Goal: Task Accomplishment & Management: Complete application form

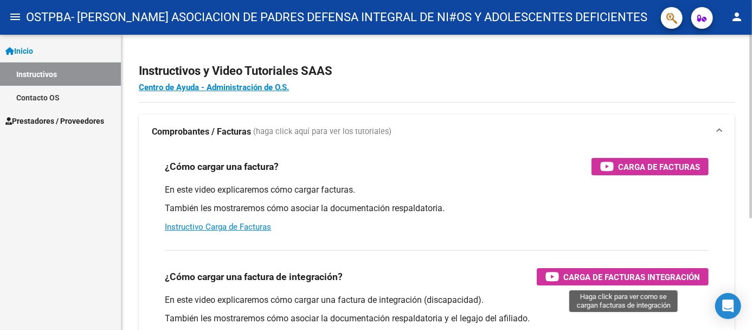
click at [635, 277] on span "Carga de Facturas Integración" at bounding box center [632, 277] width 137 height 14
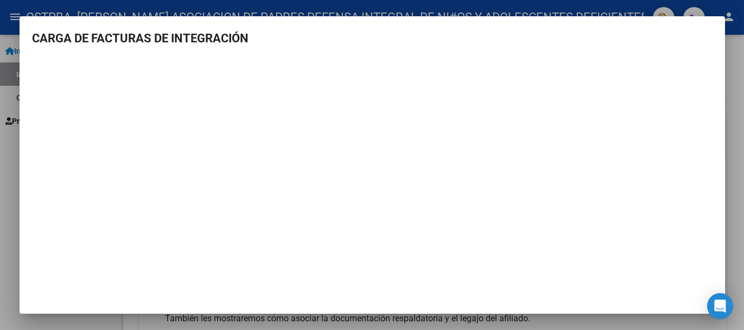
drag, startPoint x: 597, startPoint y: 36, endPoint x: 570, endPoint y: 35, distance: 26.6
click at [595, 35] on h3 "CARGA DE FACTURAS DE INTEGRACIÓN" at bounding box center [372, 38] width 679 height 18
click at [43, 25] on mat-dialog-container "CARGA DE FACTURAS DE INTEGRACIÓN" at bounding box center [372, 164] width 705 height 297
click at [727, 53] on div at bounding box center [372, 165] width 744 height 330
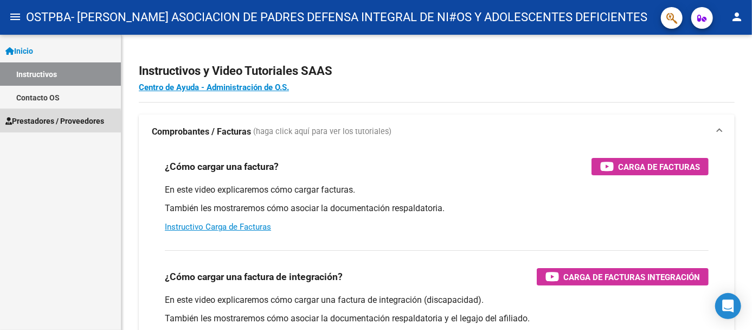
click at [43, 123] on span "Prestadores / Proveedores" at bounding box center [54, 121] width 99 height 12
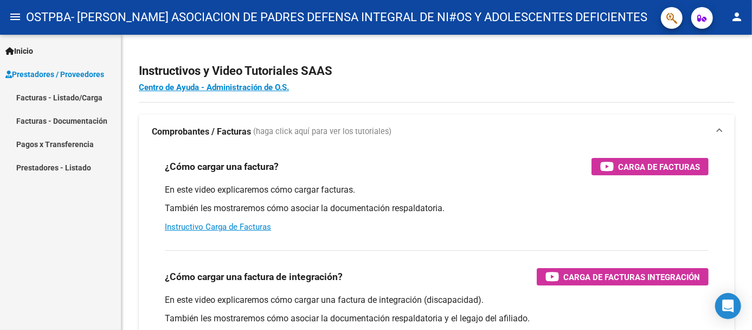
click at [61, 97] on link "Facturas - Listado/Carga" at bounding box center [60, 97] width 121 height 23
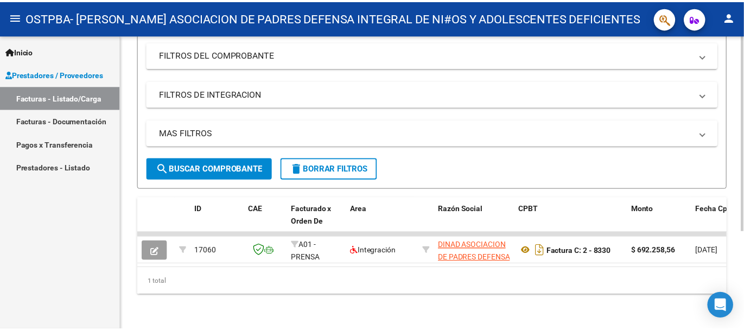
scroll to position [27, 0]
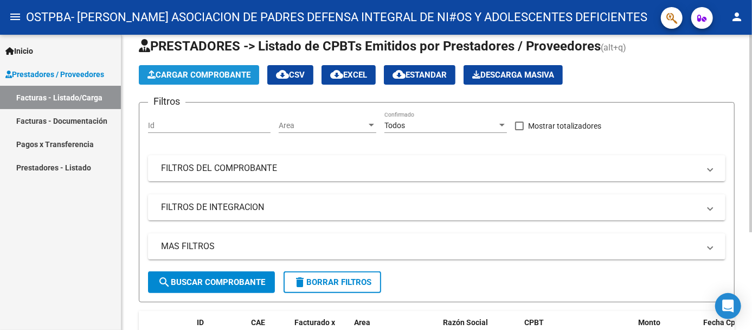
click at [216, 76] on span "Cargar Comprobante" at bounding box center [199, 75] width 103 height 10
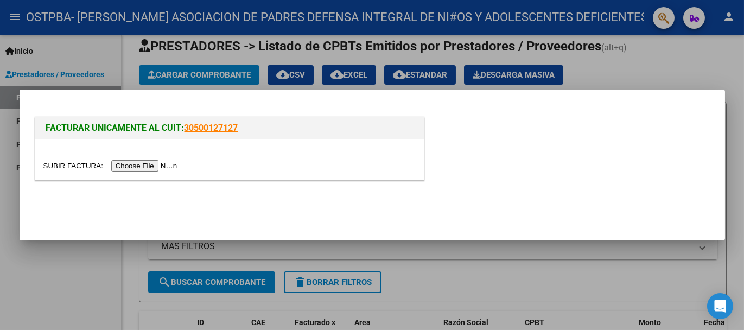
click at [152, 162] on input "file" at bounding box center [111, 165] width 137 height 11
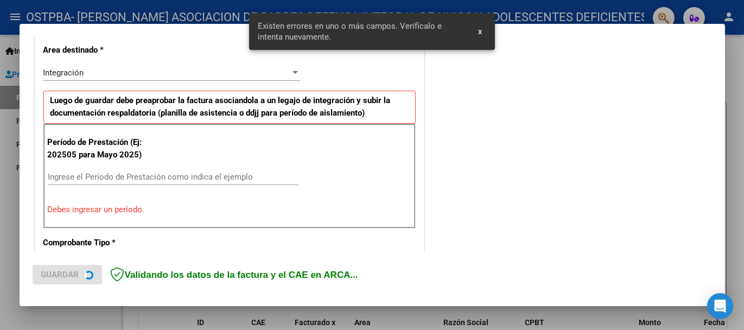
scroll to position [270, 0]
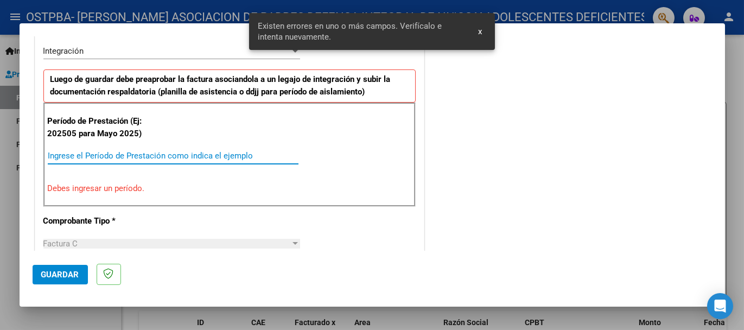
click at [116, 158] on input "Ingrese el Período de Prestación como indica el ejemplo" at bounding box center [173, 156] width 251 height 10
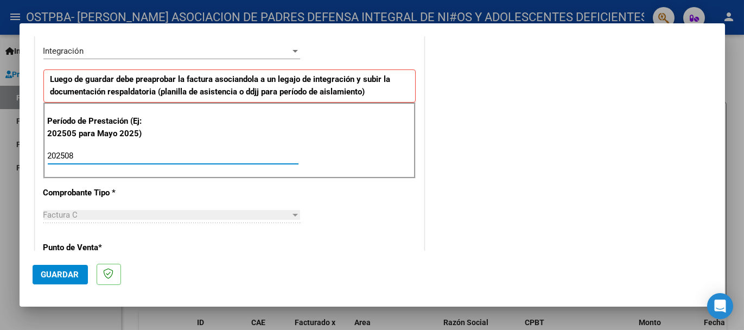
type input "202508"
click at [67, 277] on span "Guardar" at bounding box center [60, 275] width 38 height 10
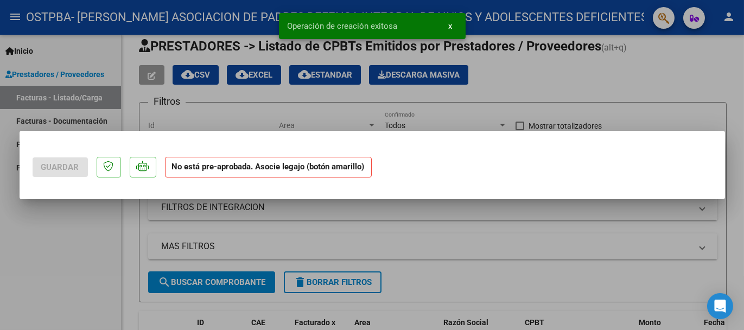
scroll to position [0, 0]
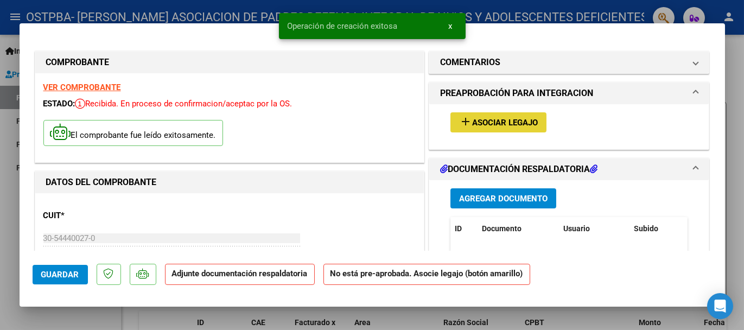
click at [462, 120] on mat-icon "add" at bounding box center [465, 121] width 13 height 13
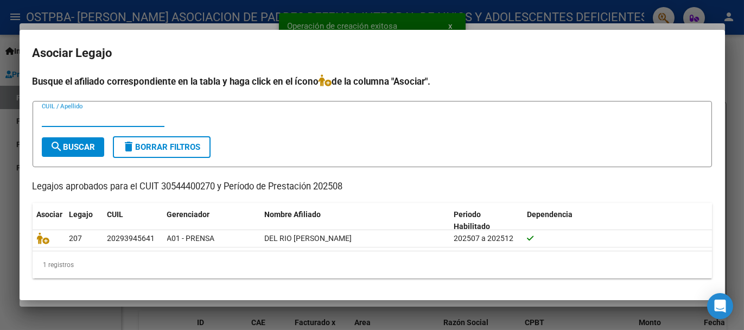
click at [103, 120] on input "CUIL / Apellido" at bounding box center [103, 118] width 123 height 10
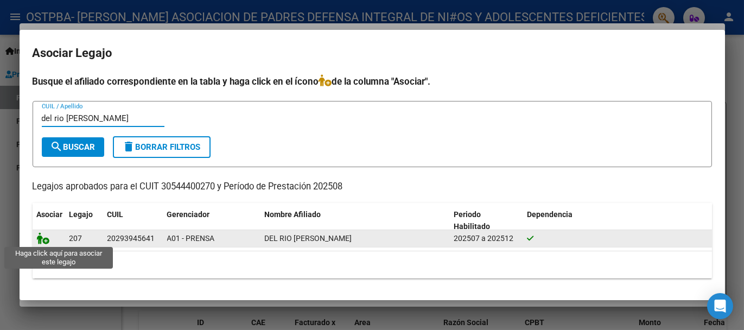
type input "del rio [PERSON_NAME]"
click at [48, 241] on icon at bounding box center [43, 238] width 13 height 12
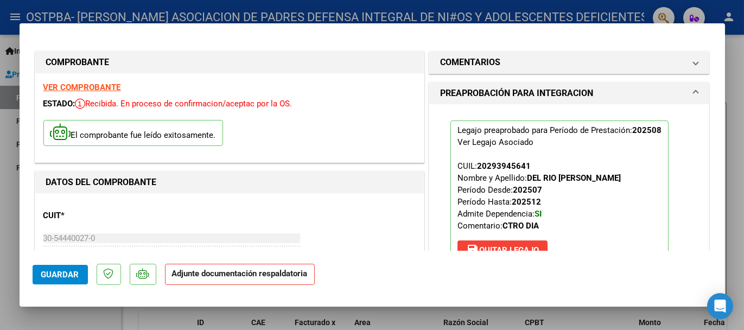
click at [190, 276] on strong "Adjunte documentación respaldatoria" at bounding box center [240, 273] width 136 height 10
click at [64, 273] on span "Guardar" at bounding box center [60, 275] width 38 height 10
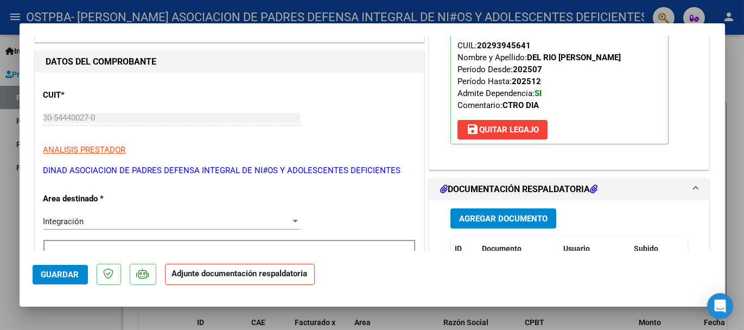
click at [464, 215] on span "Agregar Documento" at bounding box center [503, 219] width 88 height 10
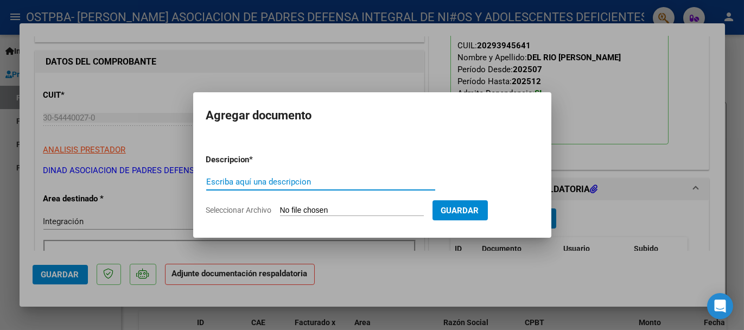
click at [317, 184] on input "Escriba aquí una descripcion" at bounding box center [320, 182] width 229 height 10
type input "planilla asistencia"
click at [395, 209] on input "Seleccionar Archivo" at bounding box center [352, 211] width 144 height 10
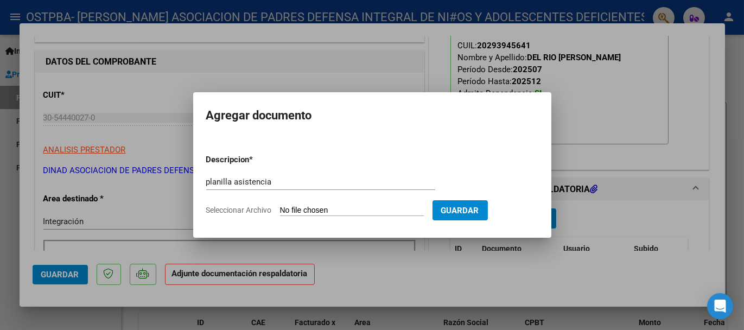
type input "C:\fakepath\DEL RIO - ASISTENCIA - 202508 -C2.pdf"
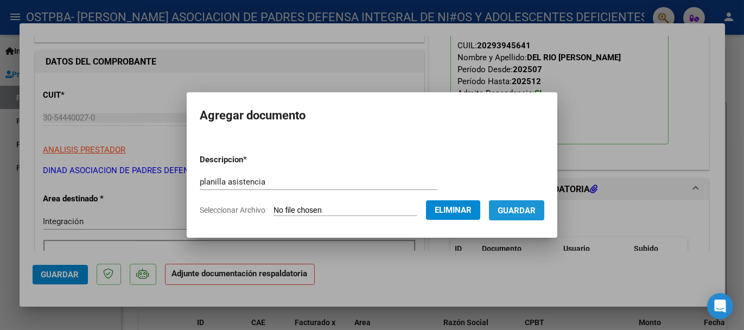
click at [533, 208] on span "Guardar" at bounding box center [516, 211] width 38 height 10
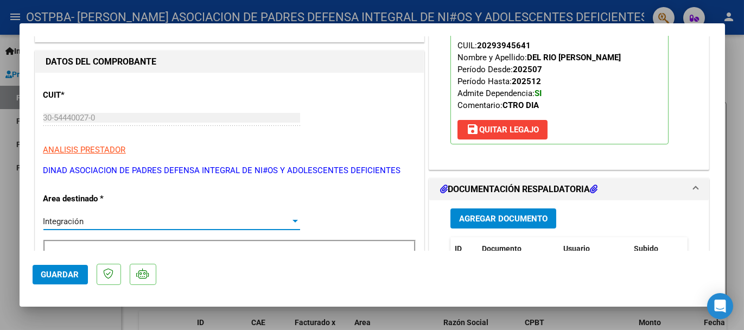
click at [290, 217] on div at bounding box center [295, 221] width 10 height 9
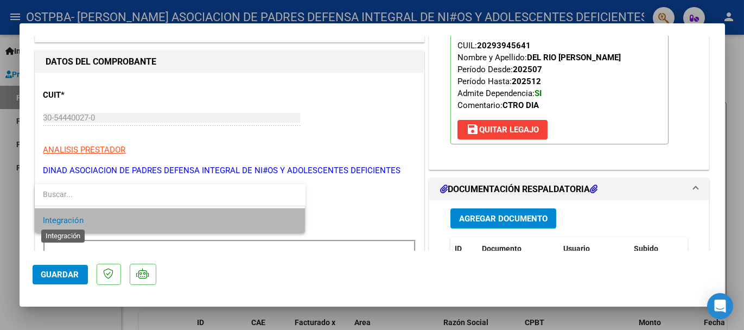
click at [52, 222] on span "Integración" at bounding box center [63, 220] width 41 height 10
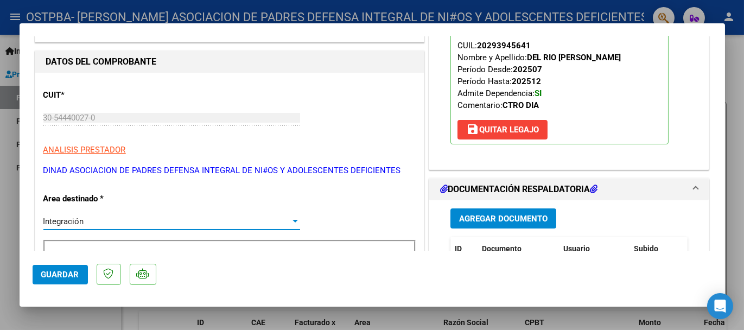
scroll to position [241, 0]
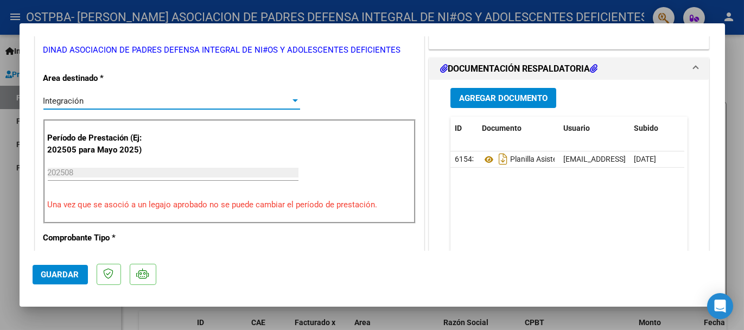
click at [61, 278] on span "Guardar" at bounding box center [60, 275] width 38 height 10
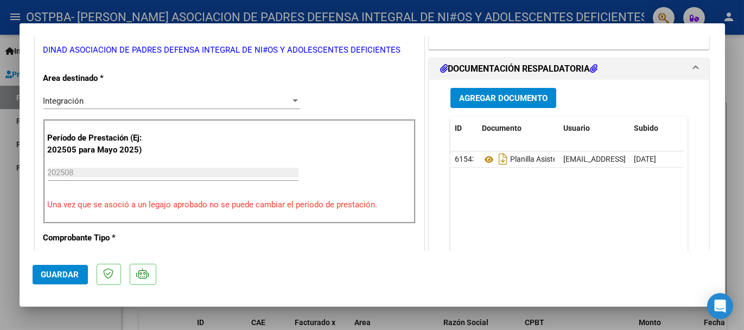
click at [730, 74] on div at bounding box center [372, 165] width 744 height 330
type input "$ 0,00"
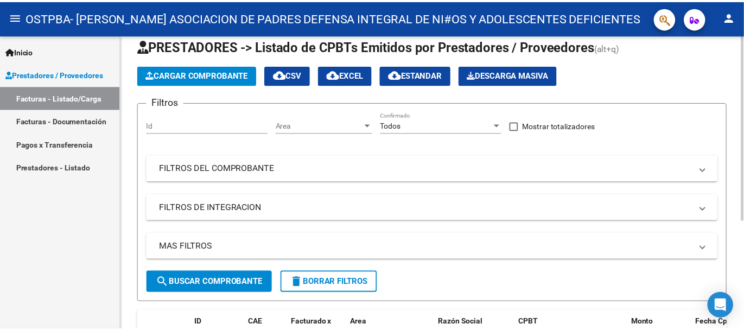
scroll to position [148, 0]
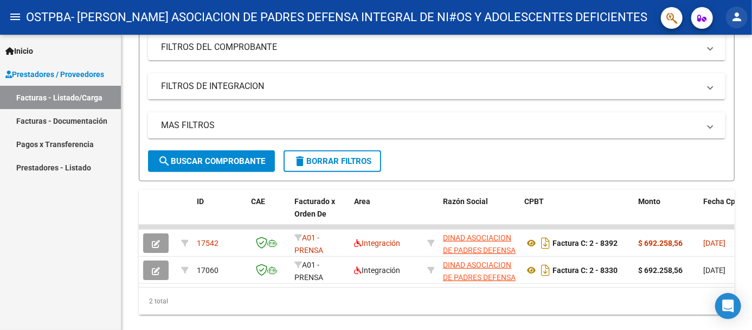
click at [734, 13] on mat-icon "person" at bounding box center [737, 16] width 13 height 13
click at [714, 68] on button "exit_to_app Salir" at bounding box center [715, 72] width 66 height 26
